Goal: Information Seeking & Learning: Learn about a topic

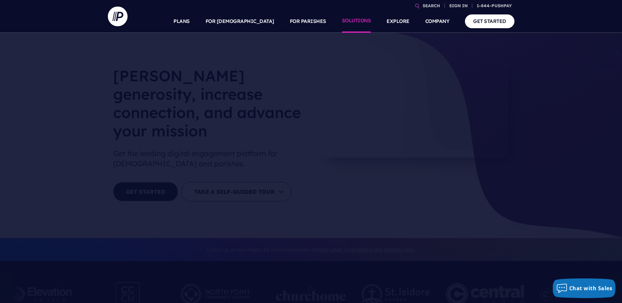
click at [358, 21] on link "SOLUTIONS" at bounding box center [356, 21] width 29 height 23
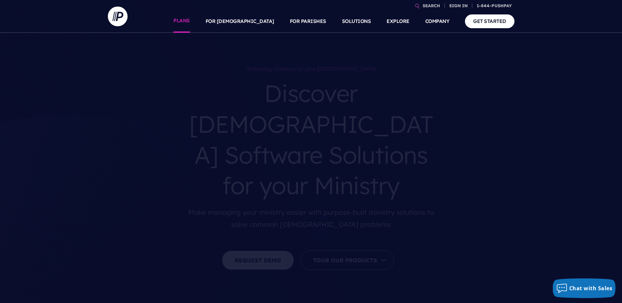
click at [190, 24] on link "PLANS" at bounding box center [181, 21] width 16 height 23
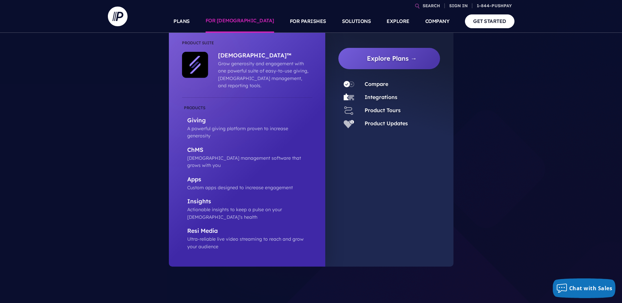
click at [205, 63] on img at bounding box center [195, 65] width 26 height 26
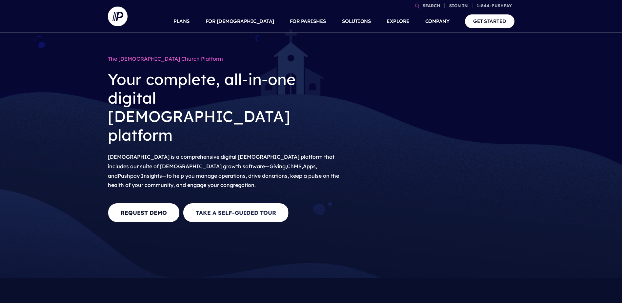
click at [230, 203] on link "Take A Self-Guided Tour" at bounding box center [236, 212] width 106 height 19
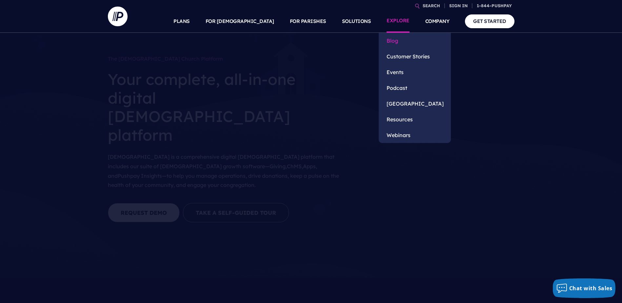
click at [395, 41] on link "Blog" at bounding box center [415, 41] width 72 height 16
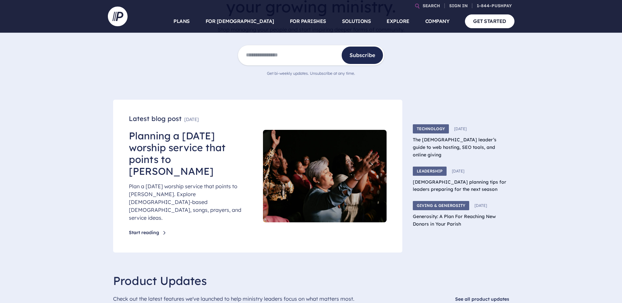
scroll to position [131, 0]
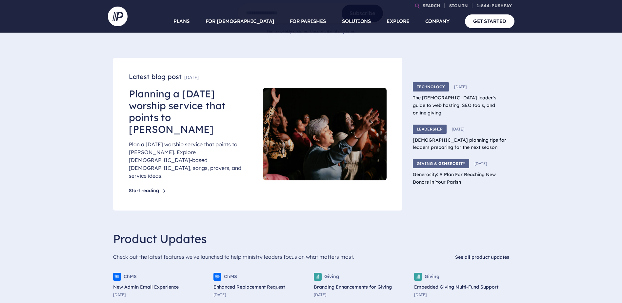
click at [154, 283] on link "New Admin Email Experience" at bounding box center [160, 287] width 95 height 8
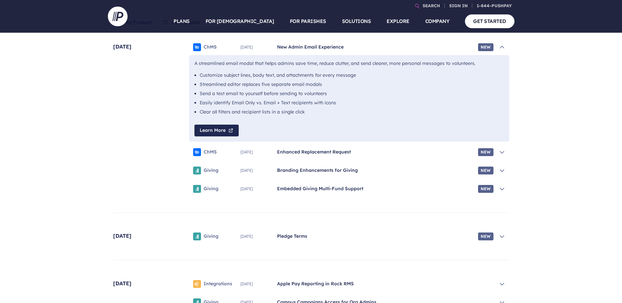
scroll to position [201, 0]
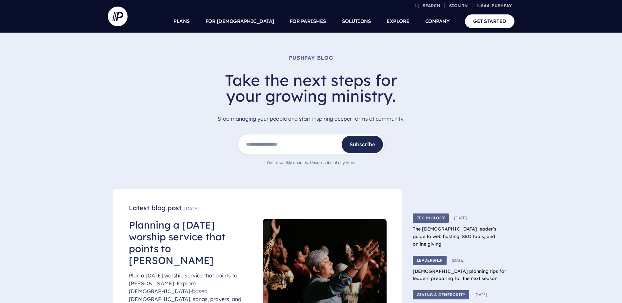
click at [473, 155] on div "Pushpay Blog Take the next steps for your growing ministry. Stop managing your …" at bounding box center [311, 111] width 407 height 114
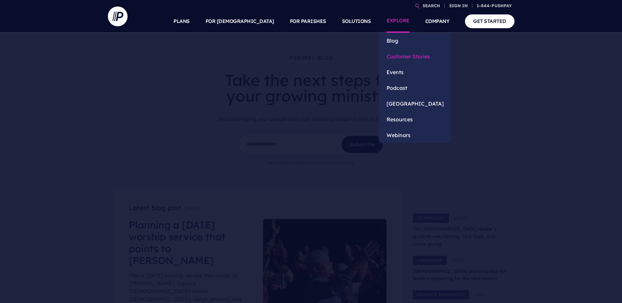
click at [399, 56] on link "Customer Stories" at bounding box center [415, 57] width 72 height 16
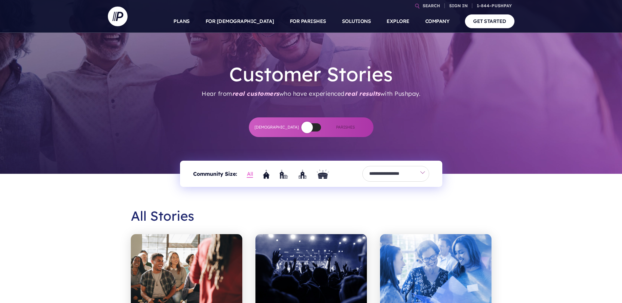
scroll to position [164, 0]
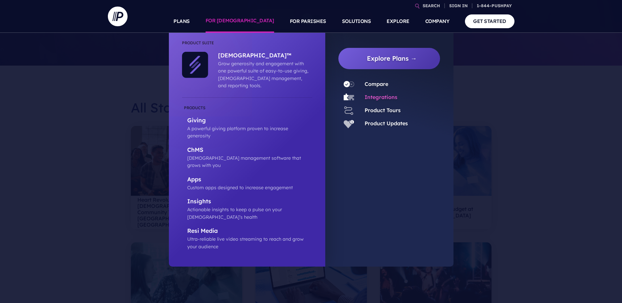
click at [373, 98] on link "Integrations" at bounding box center [381, 97] width 33 height 7
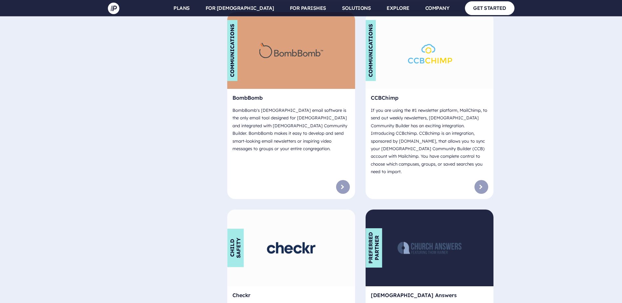
scroll to position [820, 0]
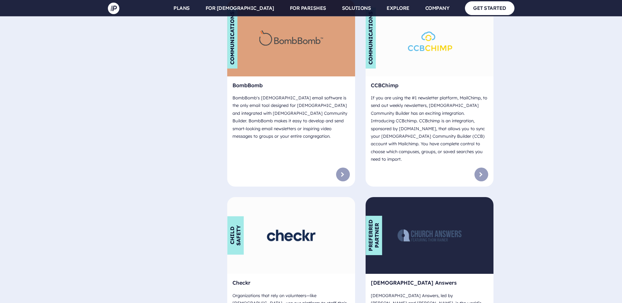
drag, startPoint x: 413, startPoint y: 95, endPoint x: 415, endPoint y: 99, distance: 4.4
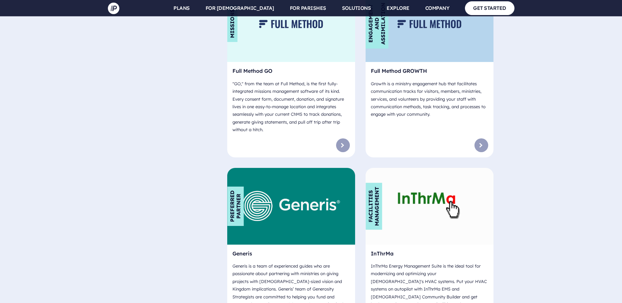
scroll to position [2000, 0]
